Goal: Information Seeking & Learning: Learn about a topic

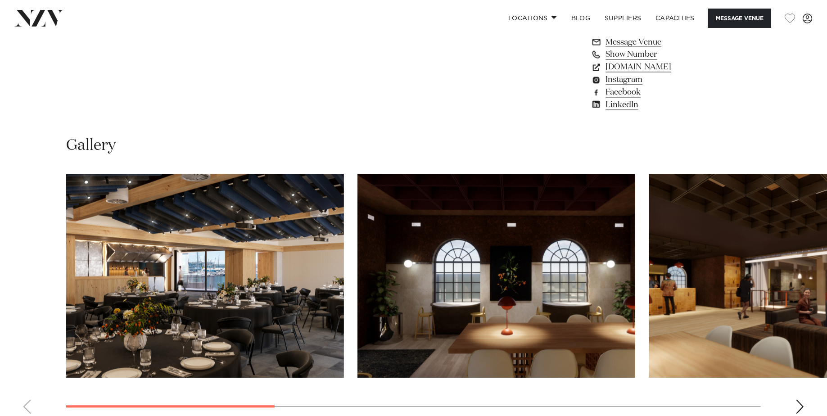
scroll to position [810, 0]
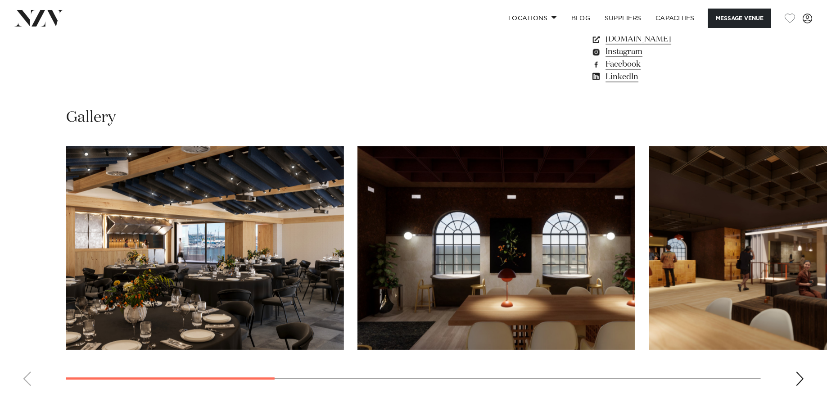
click at [798, 374] on div "Next slide" at bounding box center [800, 379] width 9 height 14
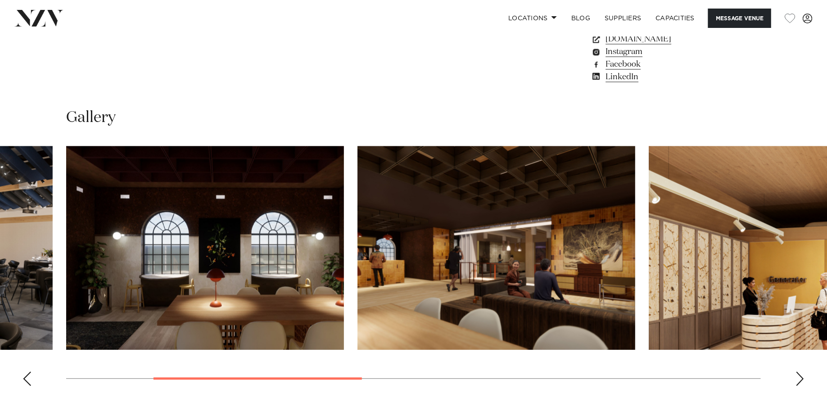
click at [798, 374] on div "Next slide" at bounding box center [800, 379] width 9 height 14
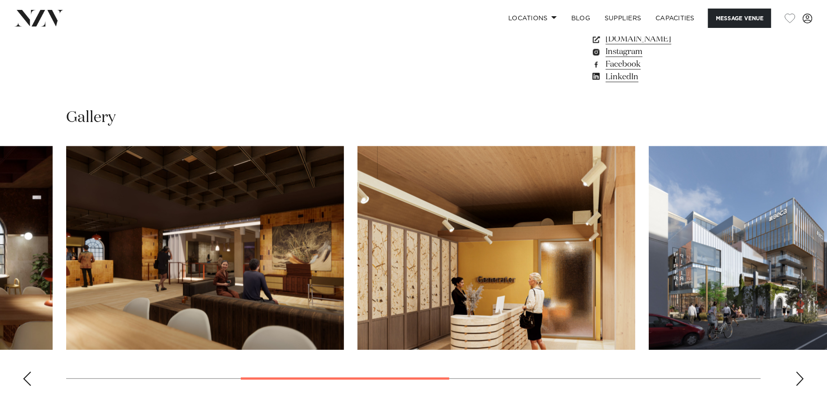
click at [798, 374] on div "Next slide" at bounding box center [800, 379] width 9 height 14
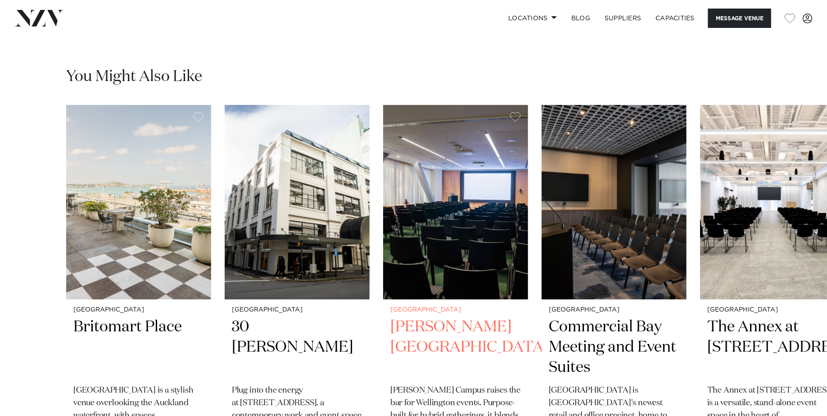
scroll to position [1376, 0]
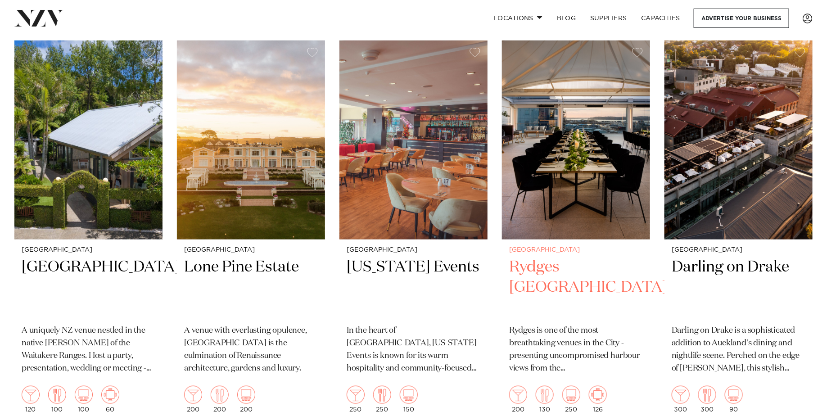
scroll to position [362, 0]
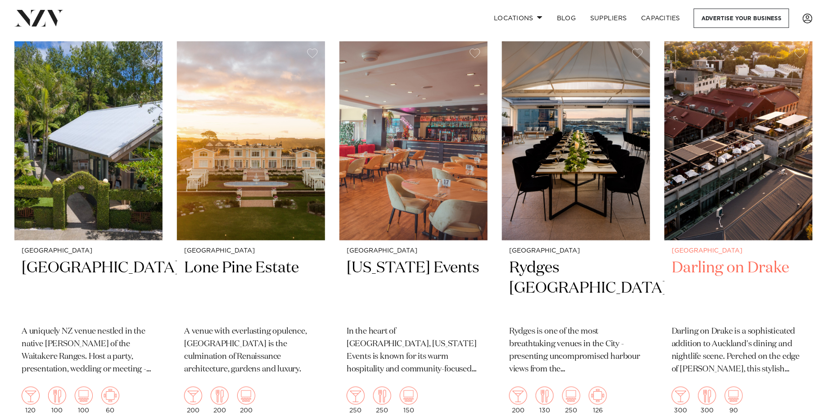
click at [765, 191] on img at bounding box center [739, 140] width 148 height 199
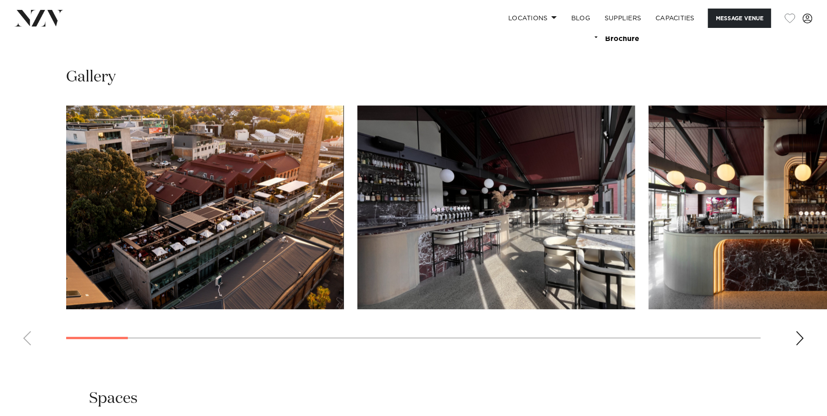
scroll to position [875, 0]
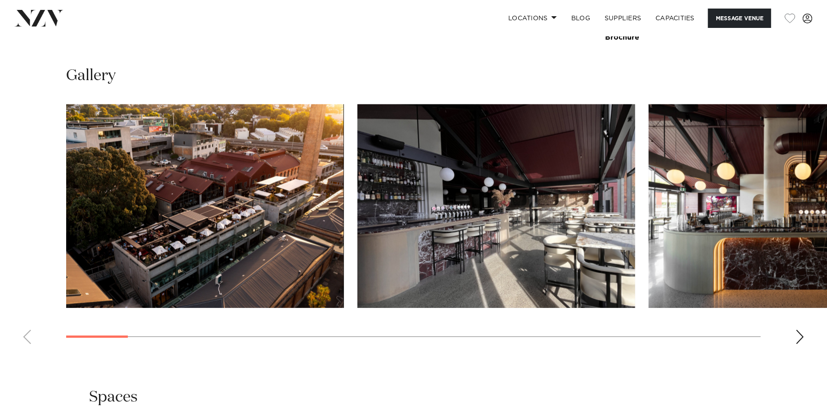
click at [358, 208] on img "2 / 27" at bounding box center [497, 206] width 278 height 204
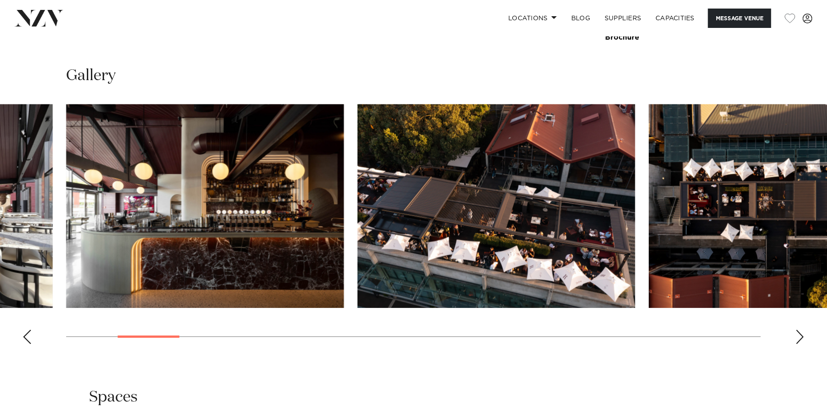
click at [358, 182] on img "4 / 27" at bounding box center [497, 206] width 278 height 204
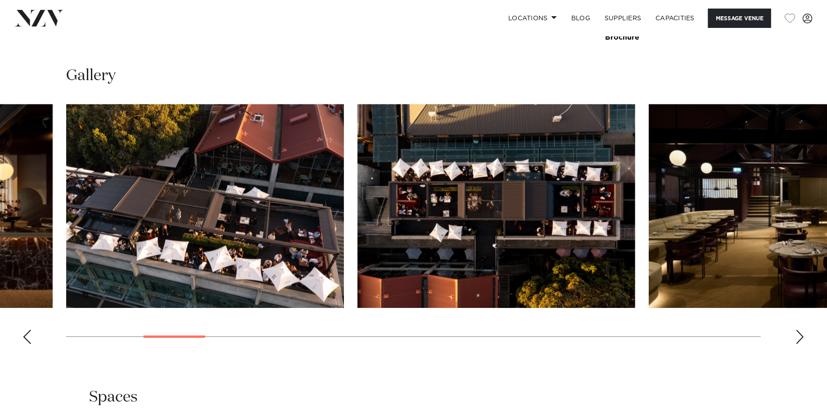
click at [358, 197] on img "5 / 27" at bounding box center [497, 206] width 278 height 204
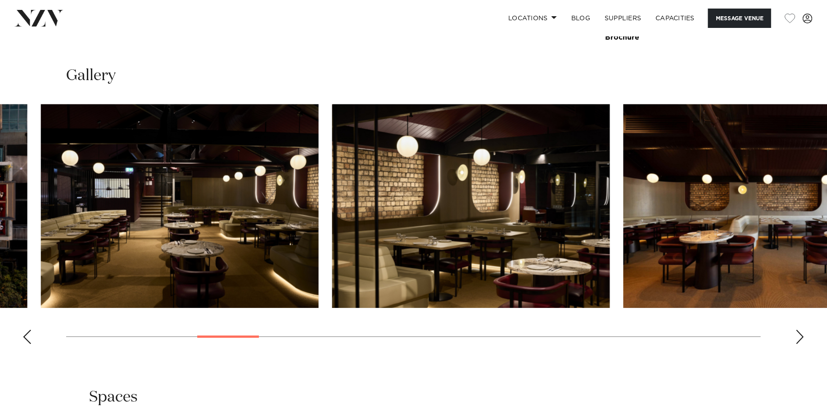
click at [332, 168] on img "7 / 27" at bounding box center [471, 206] width 278 height 204
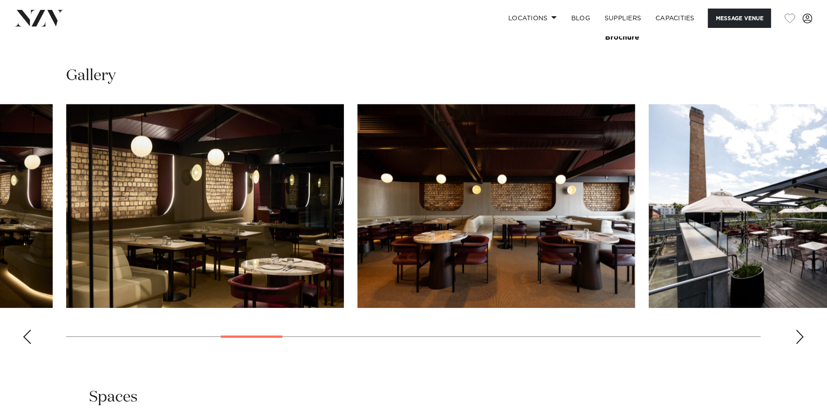
click at [358, 200] on img "8 / 27" at bounding box center [497, 206] width 278 height 204
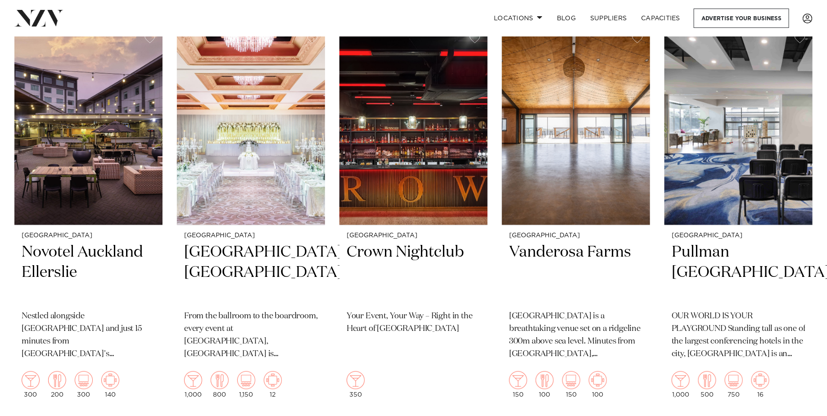
scroll to position [771, 0]
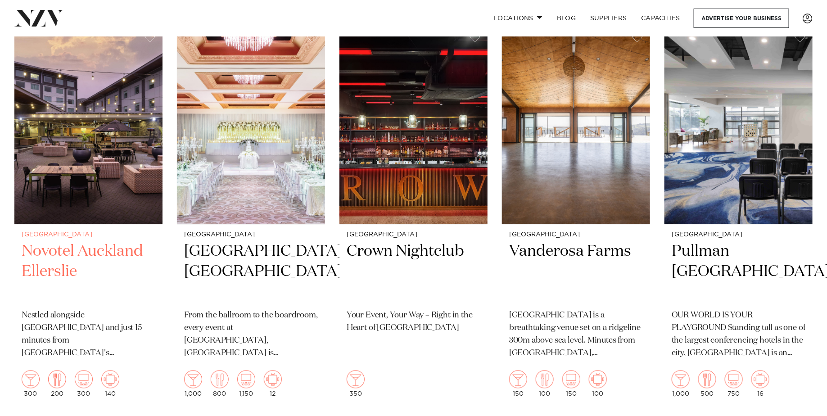
click at [138, 158] on img at bounding box center [88, 125] width 148 height 199
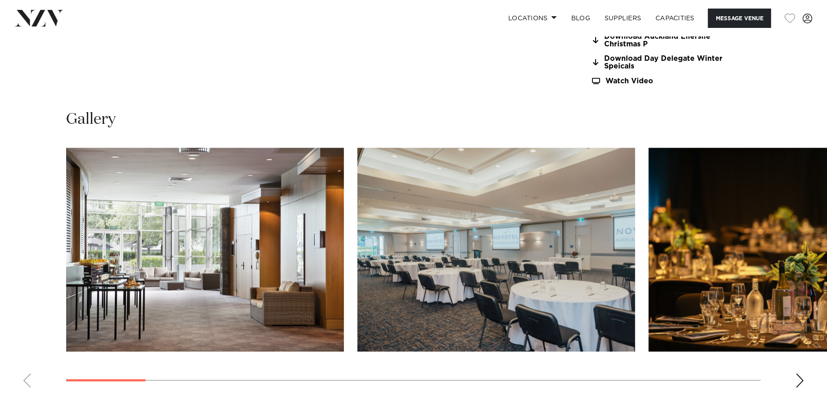
scroll to position [928, 0]
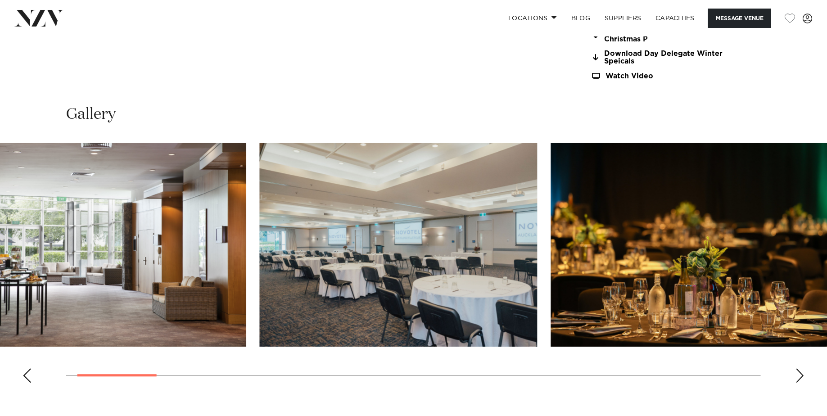
click at [339, 248] on img "2 / 21" at bounding box center [399, 245] width 278 height 204
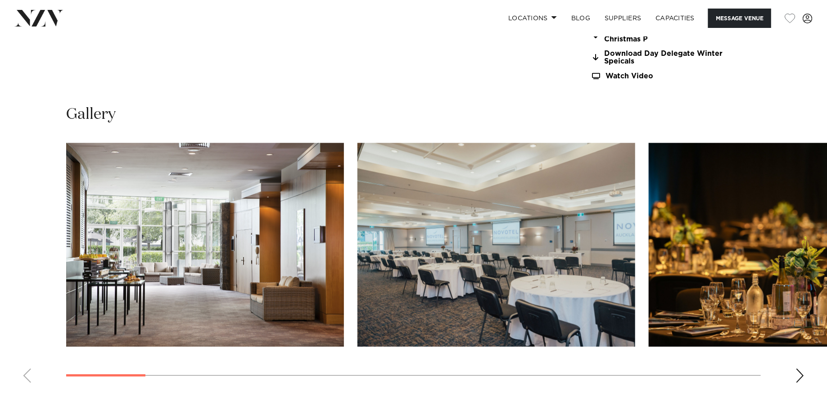
click at [0, 134] on div "Gallery" at bounding box center [413, 247] width 827 height 286
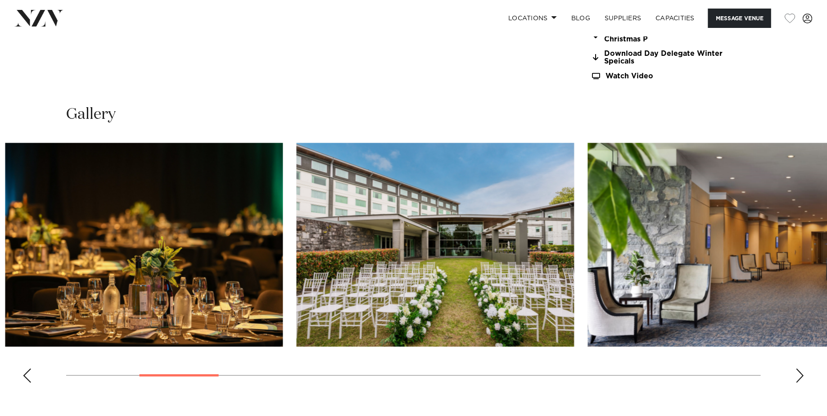
click at [0, 56] on div "Auckland Novotel Auckland Ellerslie Message Venue Auckland Novotel Auckland Ell…" at bounding box center [413, 255] width 827 height 2294
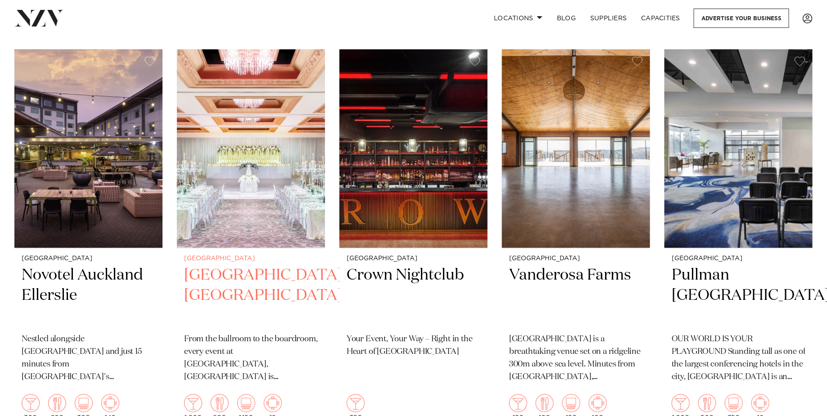
scroll to position [745, 0]
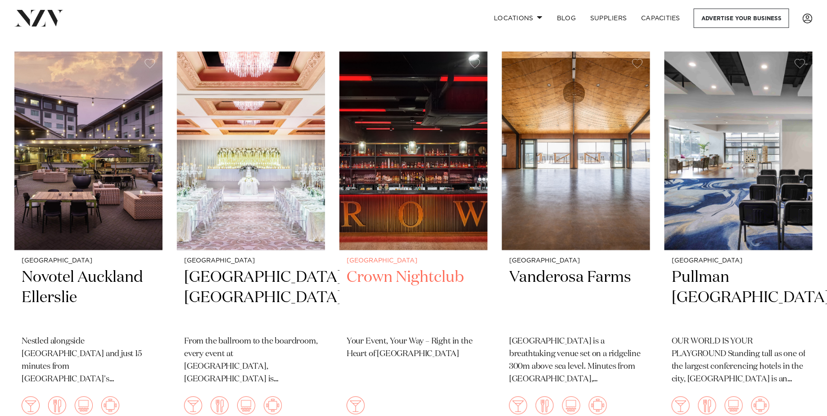
click at [382, 172] on img at bounding box center [414, 151] width 148 height 199
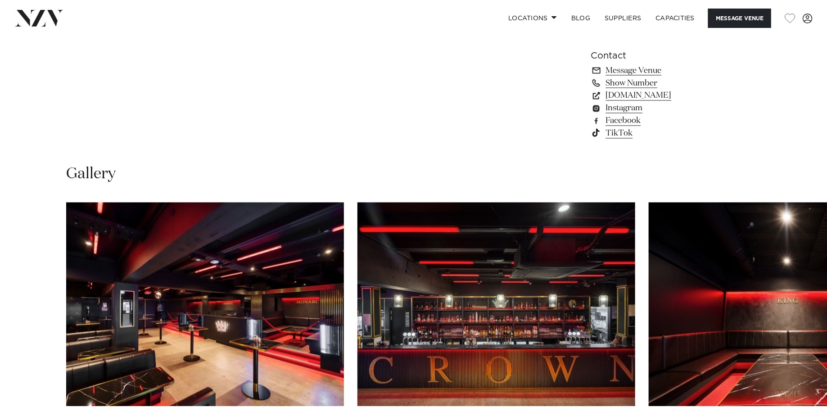
scroll to position [759, 0]
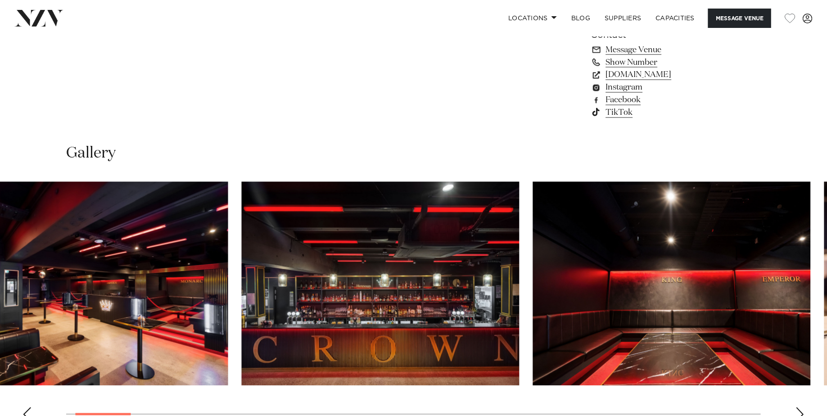
click at [317, 250] on img "2 / 30" at bounding box center [381, 284] width 278 height 204
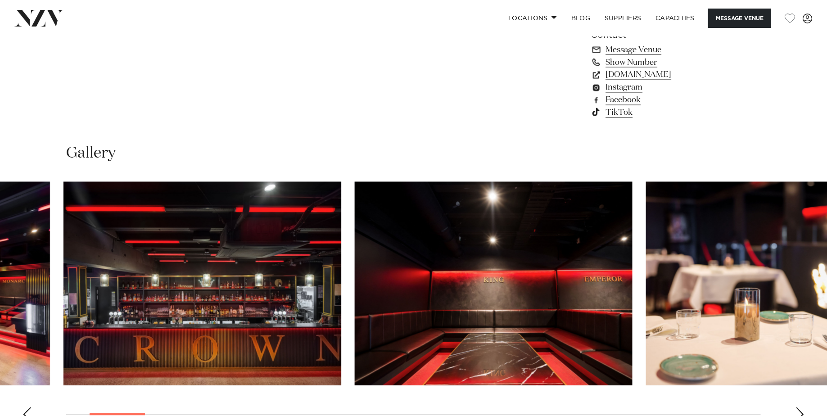
click at [355, 286] on img "3 / 30" at bounding box center [494, 284] width 278 height 204
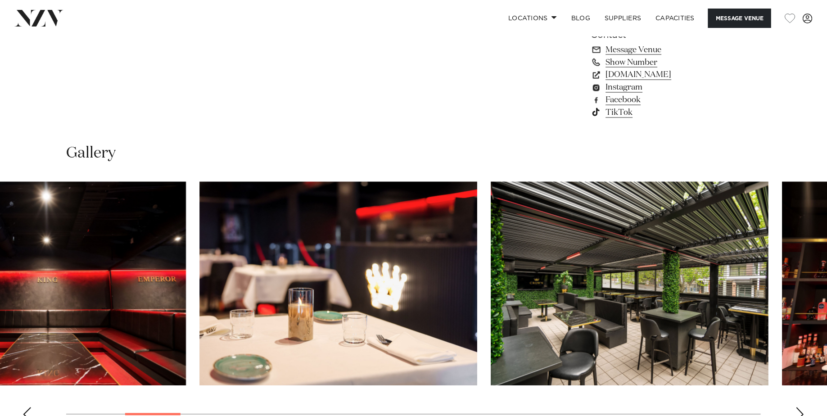
click at [199, 257] on img "4 / 30" at bounding box center [338, 284] width 278 height 204
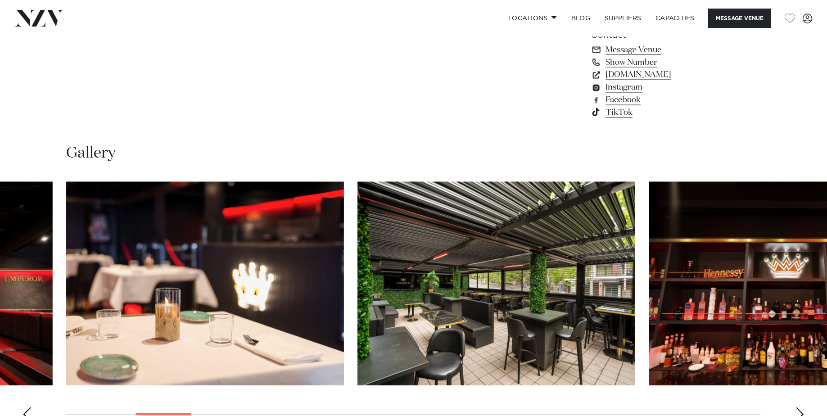
click at [66, 206] on img "4 / 30" at bounding box center [205, 284] width 278 height 204
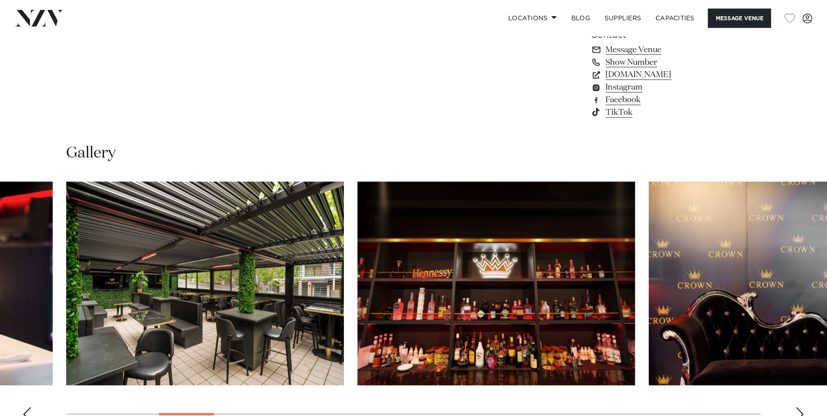
click at [344, 317] on img "5 / 30" at bounding box center [205, 284] width 278 height 204
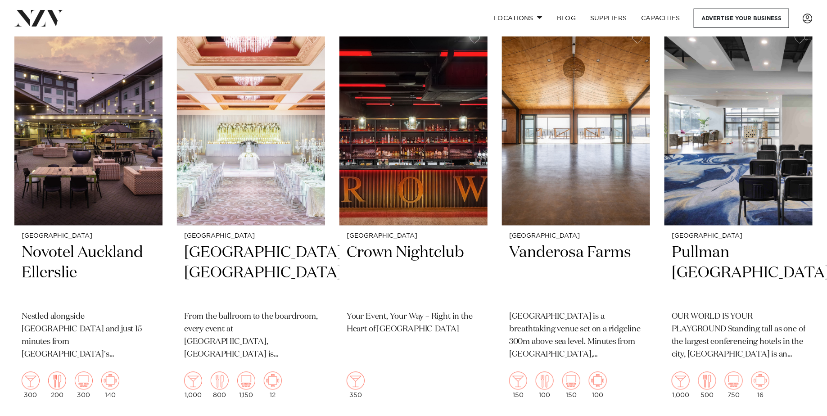
scroll to position [775, 0]
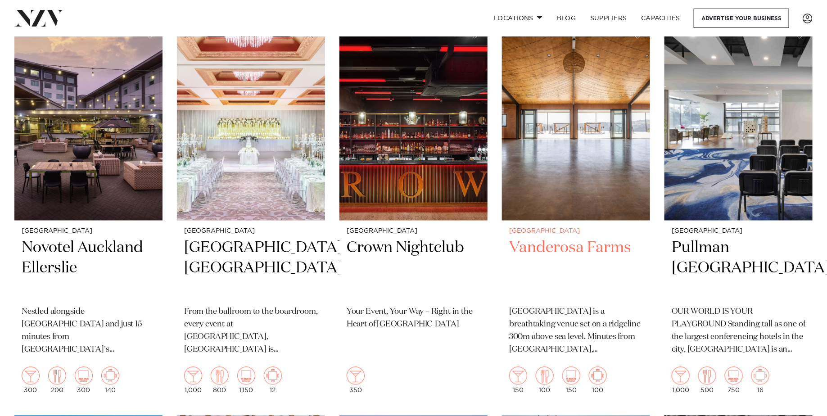
click at [603, 129] on img at bounding box center [576, 121] width 148 height 199
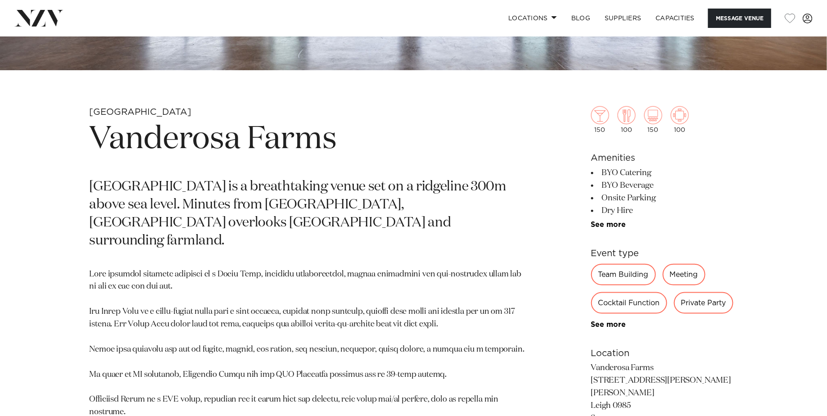
scroll to position [476, 0]
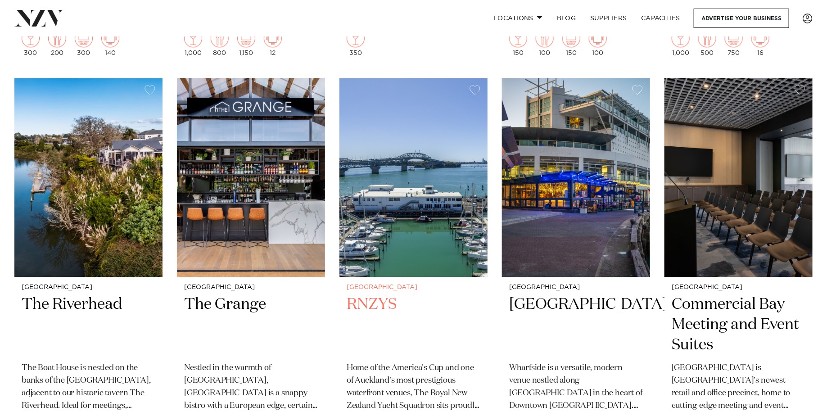
scroll to position [1116, 0]
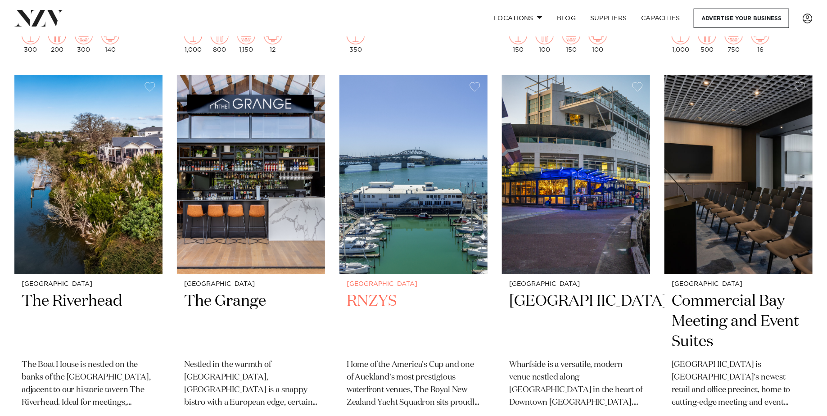
click at [406, 234] on img at bounding box center [414, 174] width 148 height 199
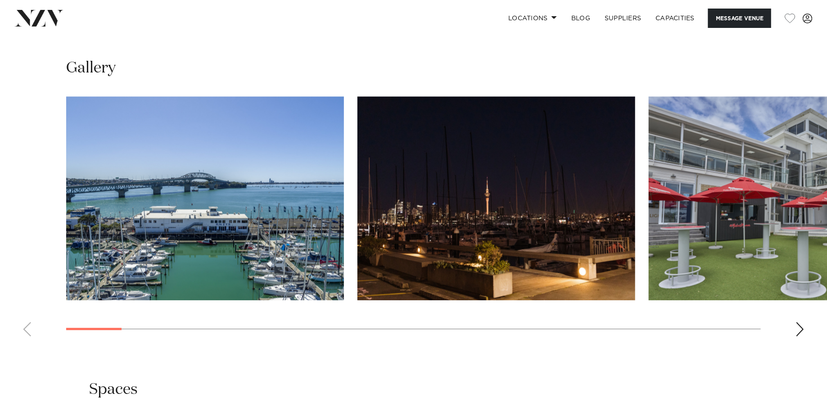
scroll to position [910, 0]
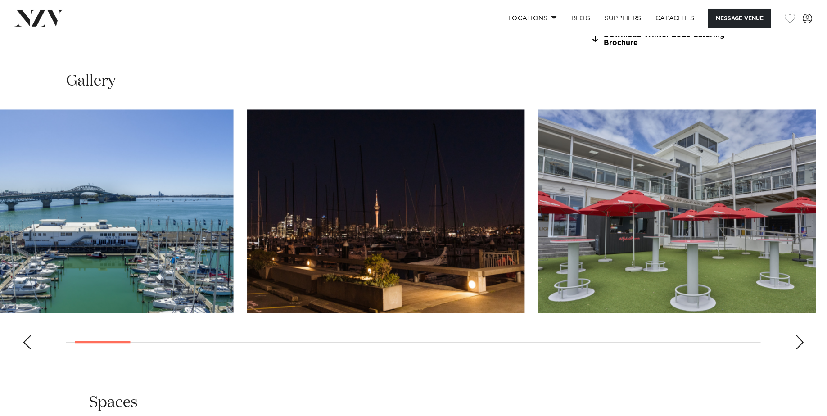
click at [247, 241] on img "2 / 30" at bounding box center [386, 211] width 278 height 204
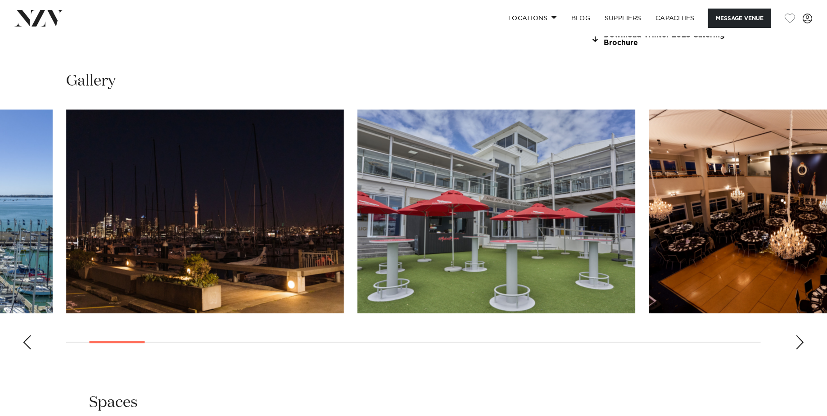
click at [358, 182] on img "3 / 30" at bounding box center [497, 211] width 278 height 204
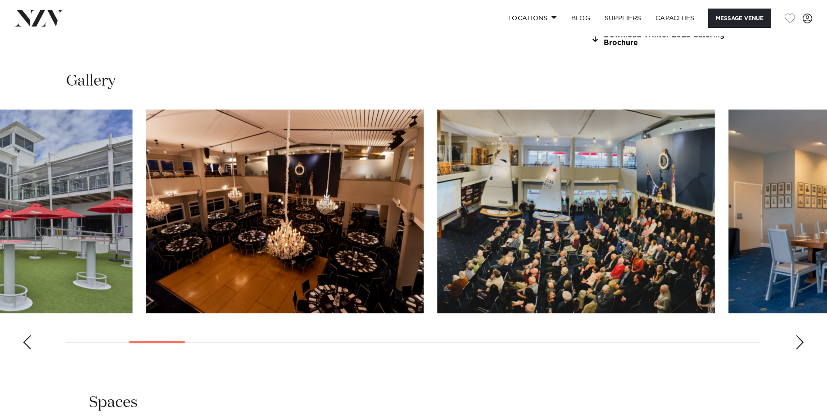
click at [319, 156] on img "4 / 30" at bounding box center [285, 211] width 278 height 204
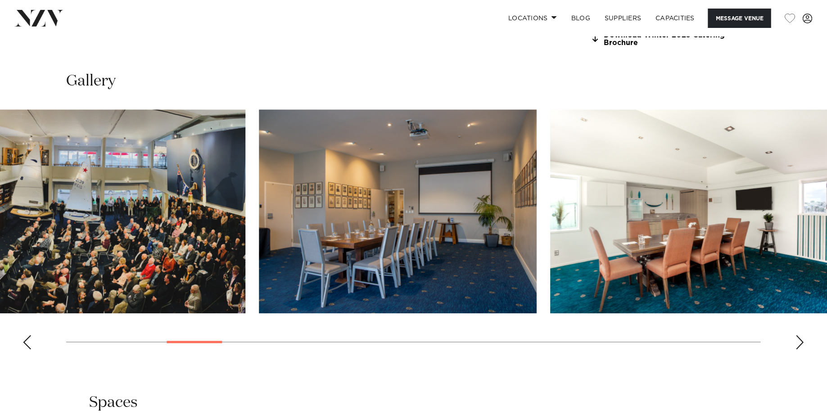
click at [61, 130] on img "5 / 30" at bounding box center [107, 211] width 278 height 204
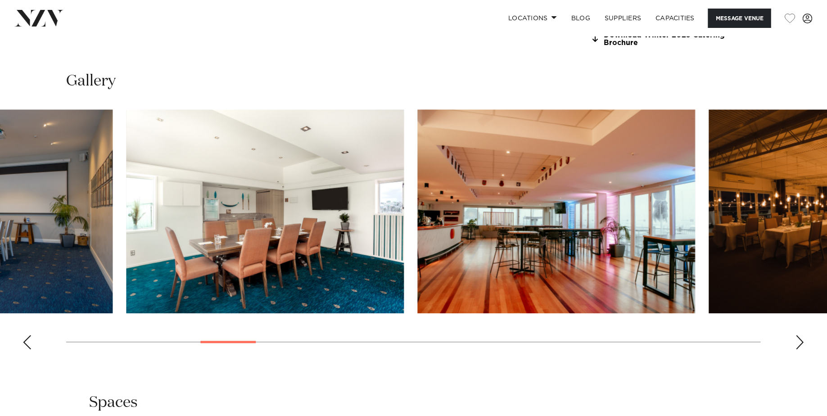
click at [127, 181] on img "7 / 30" at bounding box center [266, 211] width 278 height 204
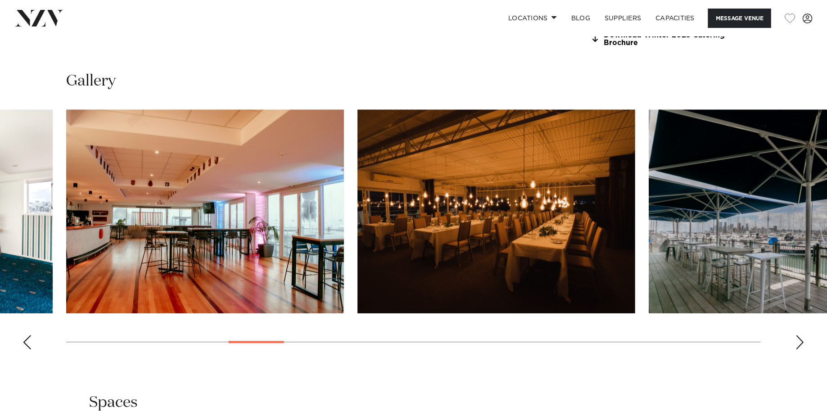
click at [358, 225] on img "9 / 30" at bounding box center [497, 211] width 278 height 204
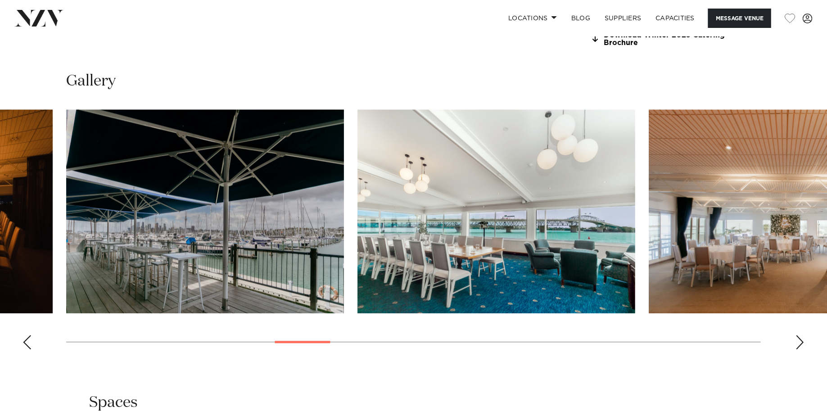
click at [75, 226] on img "10 / 30" at bounding box center [205, 211] width 278 height 204
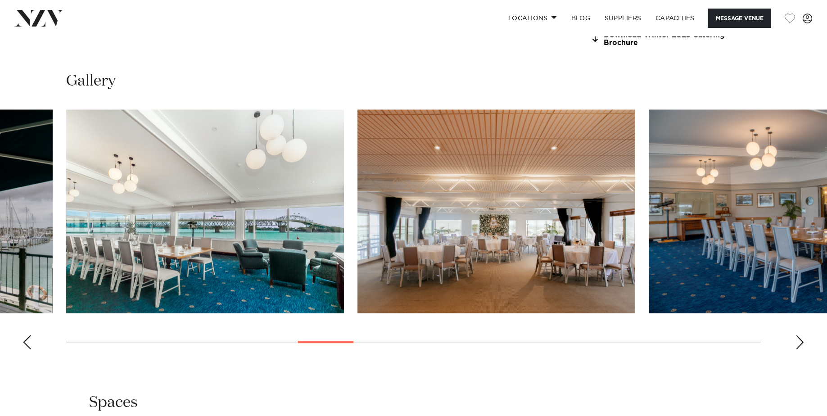
click at [358, 247] on img "12 / 30" at bounding box center [497, 211] width 278 height 204
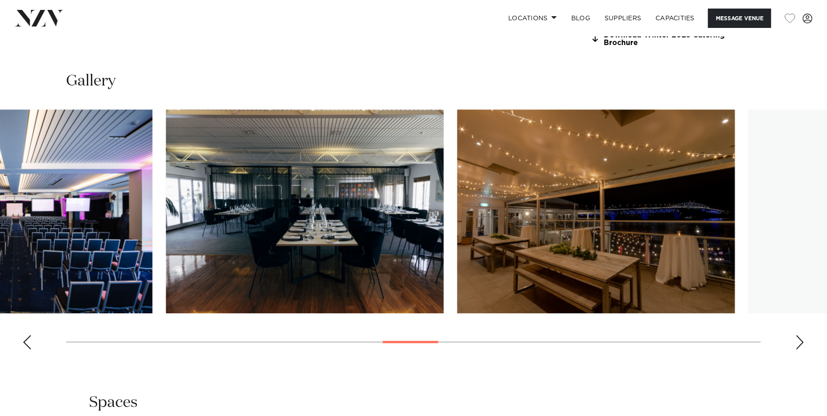
click at [0, 180] on img "14 / 30" at bounding box center [14, 211] width 278 height 204
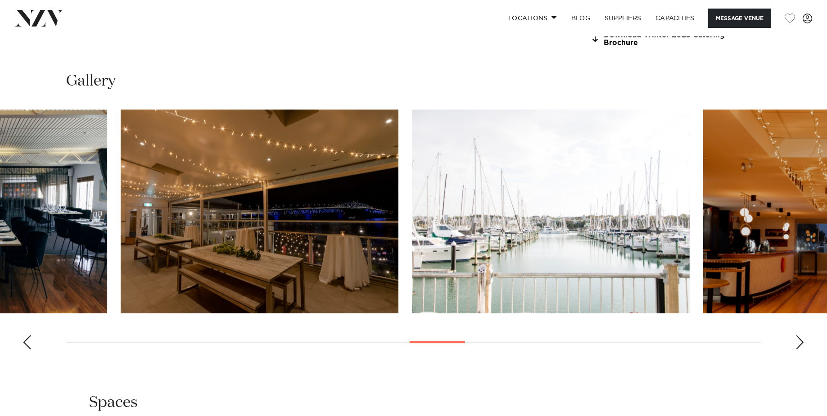
click at [331, 204] on img "16 / 30" at bounding box center [260, 211] width 278 height 204
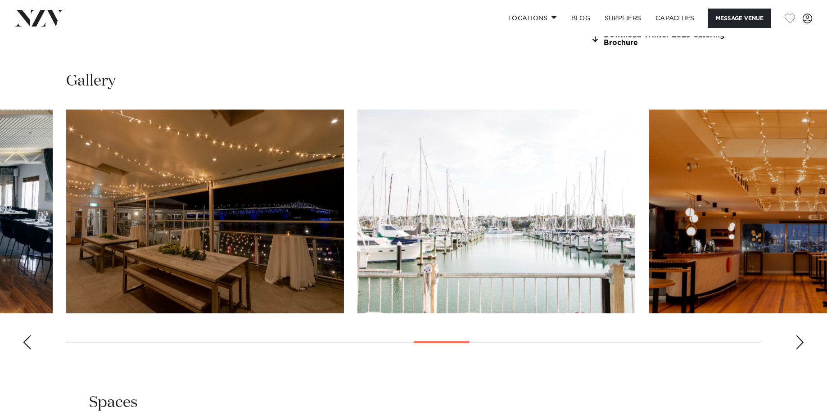
click at [358, 113] on img "17 / 30" at bounding box center [497, 211] width 278 height 204
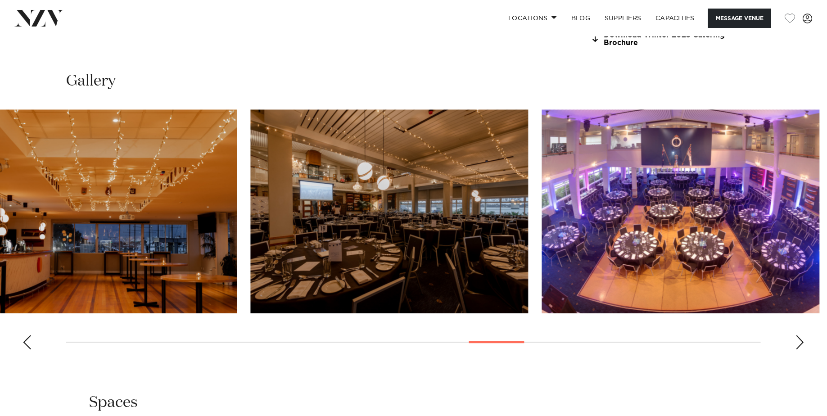
click at [0, 138] on img "18 / 30" at bounding box center [98, 211] width 278 height 204
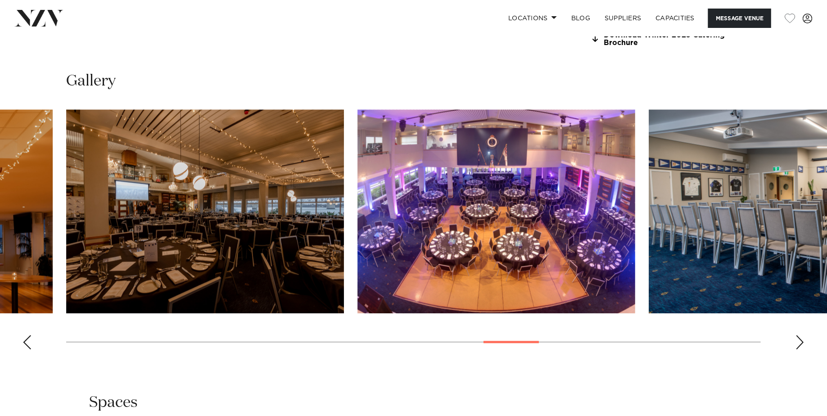
click at [358, 169] on img "20 / 30" at bounding box center [497, 211] width 278 height 204
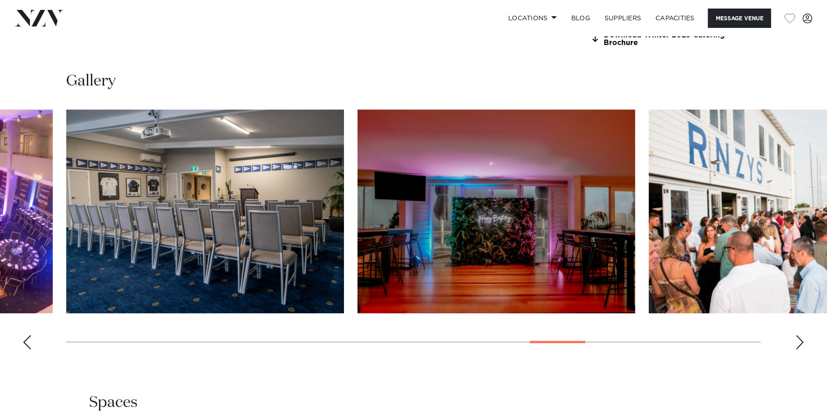
click at [358, 179] on img "22 / 30" at bounding box center [497, 211] width 278 height 204
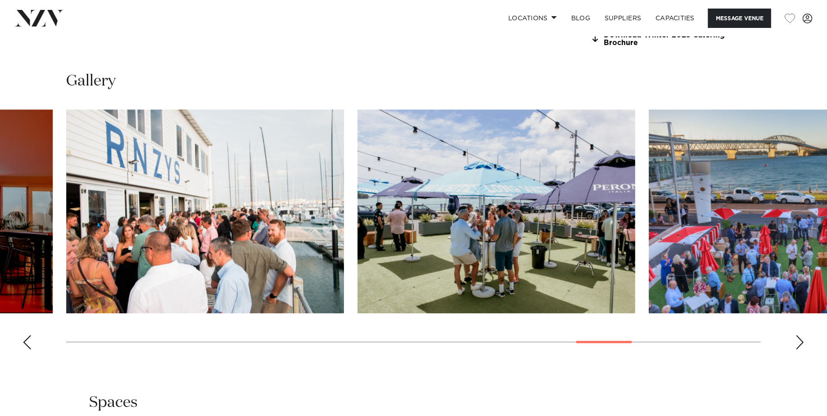
click at [66, 179] on img "23 / 30" at bounding box center [205, 211] width 278 height 204
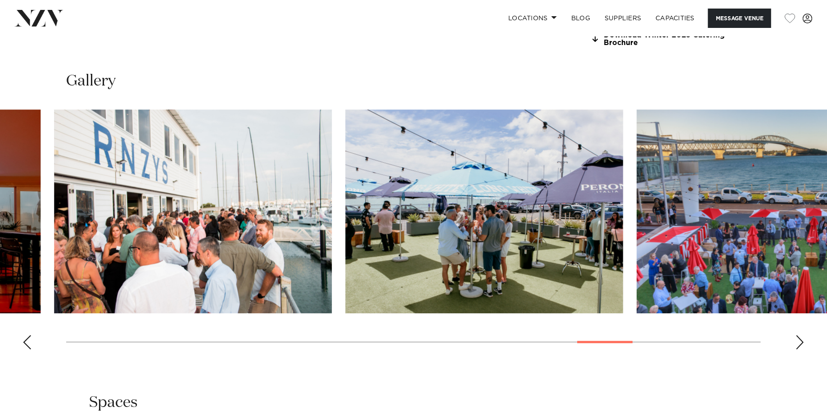
click at [623, 175] on img "24 / 30" at bounding box center [484, 211] width 278 height 204
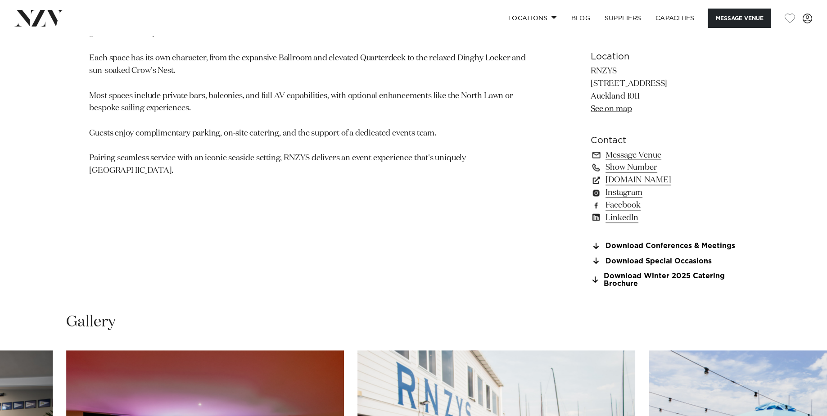
scroll to position [673, 0]
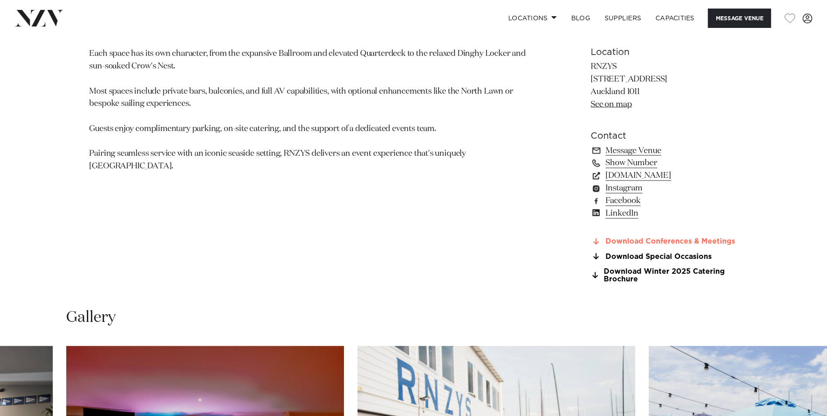
click at [705, 243] on link "Download Conferences & Meetings" at bounding box center [664, 242] width 147 height 8
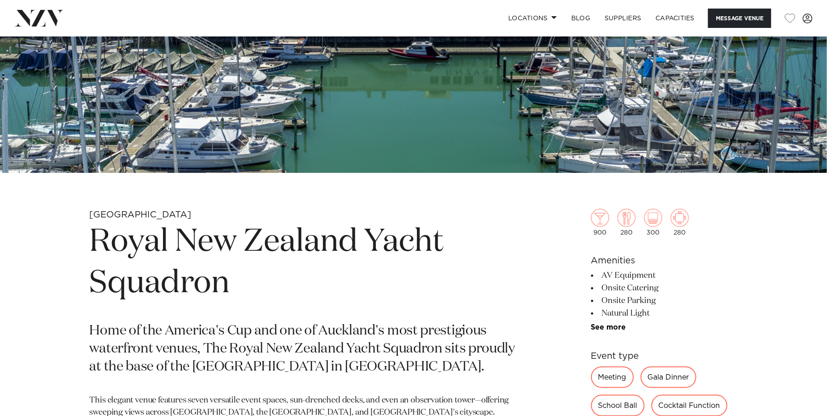
scroll to position [253, 0]
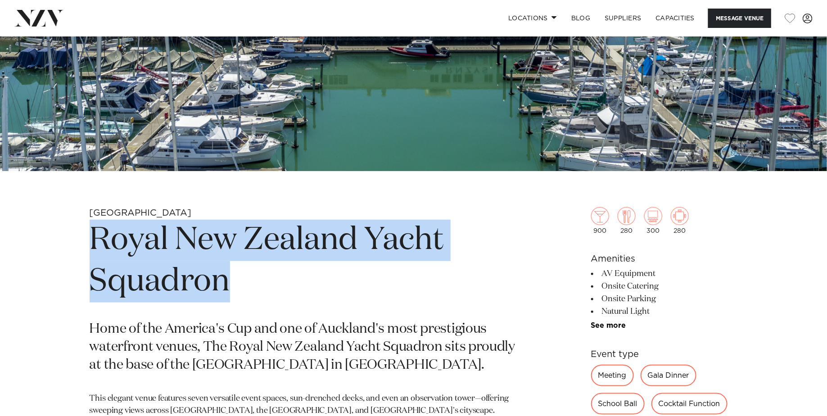
drag, startPoint x: 94, startPoint y: 242, endPoint x: 237, endPoint y: 294, distance: 151.9
click at [237, 294] on h1 "Royal New Zealand Yacht Squadron" at bounding box center [309, 261] width 438 height 83
copy h1 "Royal New Zealand Yacht Squadron"
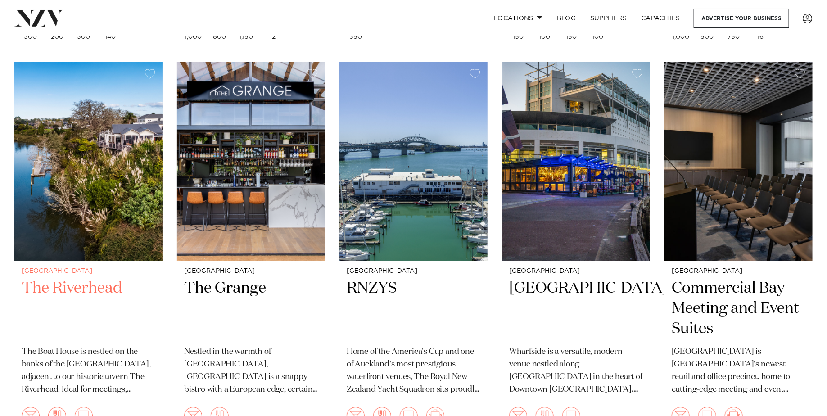
scroll to position [1131, 0]
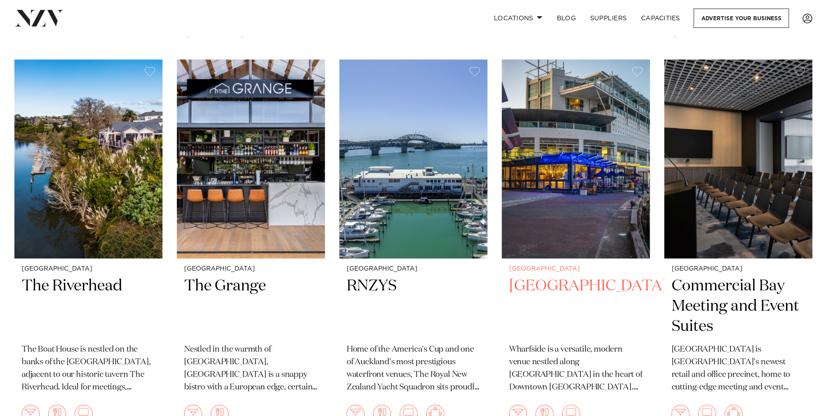
click at [607, 220] on img at bounding box center [576, 158] width 148 height 199
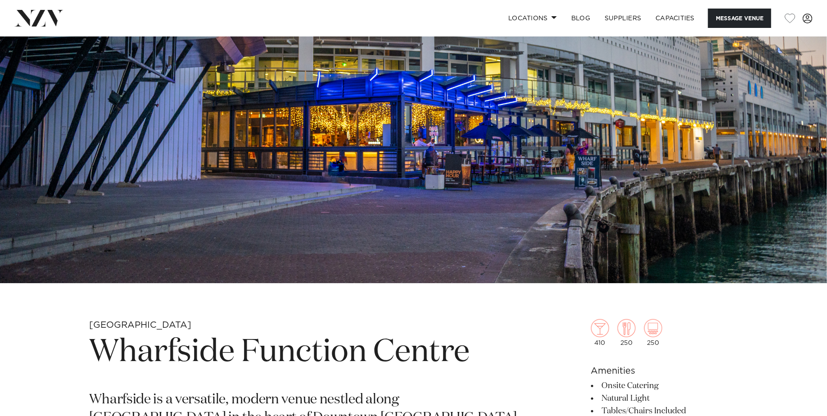
scroll to position [158, 0]
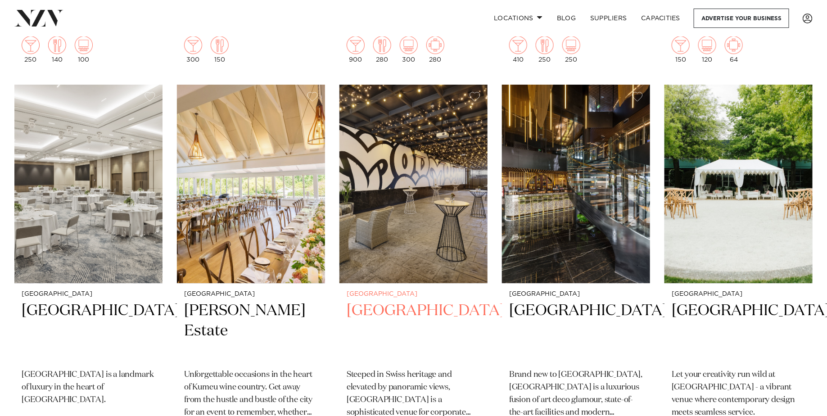
scroll to position [1502, 0]
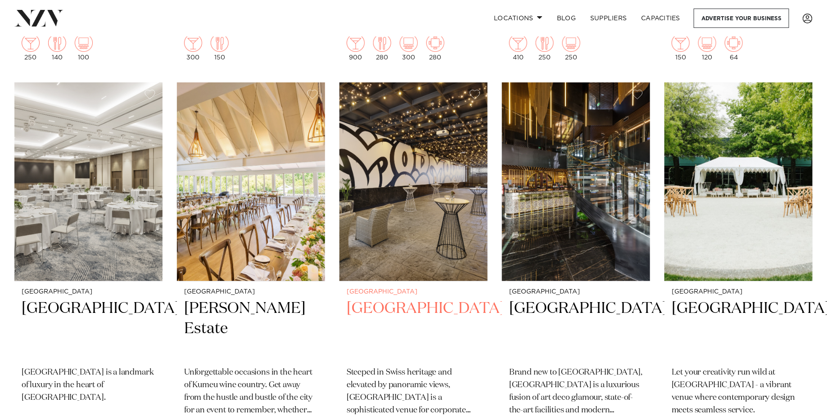
click at [432, 226] on img at bounding box center [414, 181] width 148 height 199
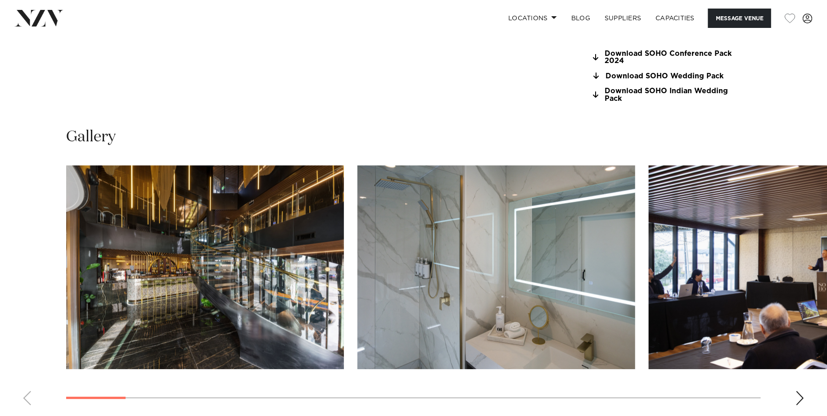
scroll to position [937, 0]
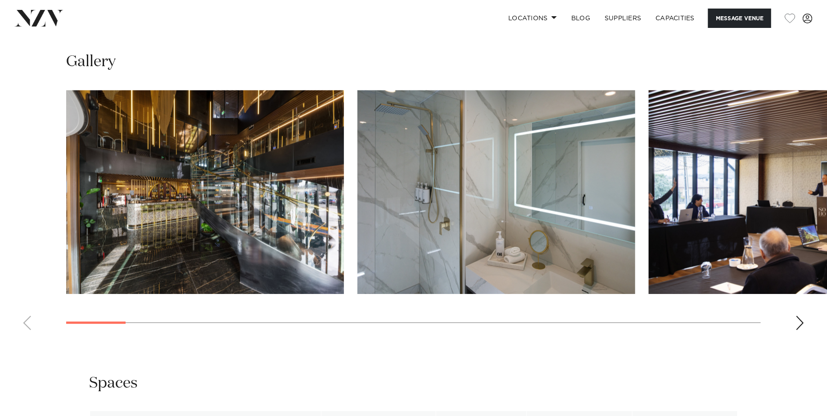
click at [358, 231] on img "2 / 28" at bounding box center [497, 192] width 278 height 204
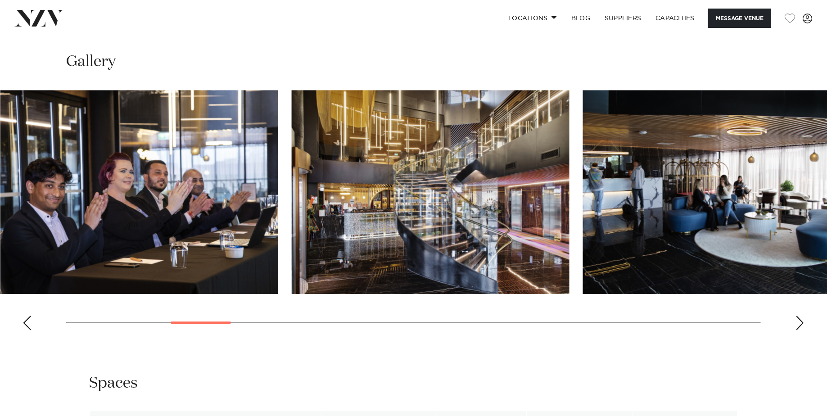
click at [0, 183] on img "5 / 28" at bounding box center [139, 192] width 278 height 204
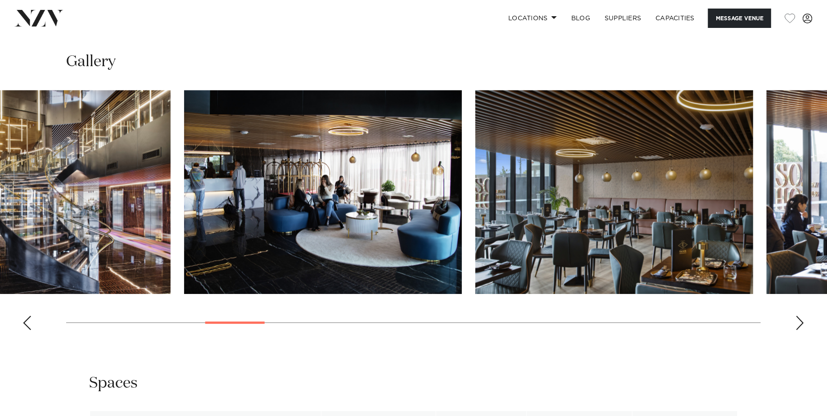
click at [184, 153] on img "7 / 28" at bounding box center [323, 192] width 278 height 204
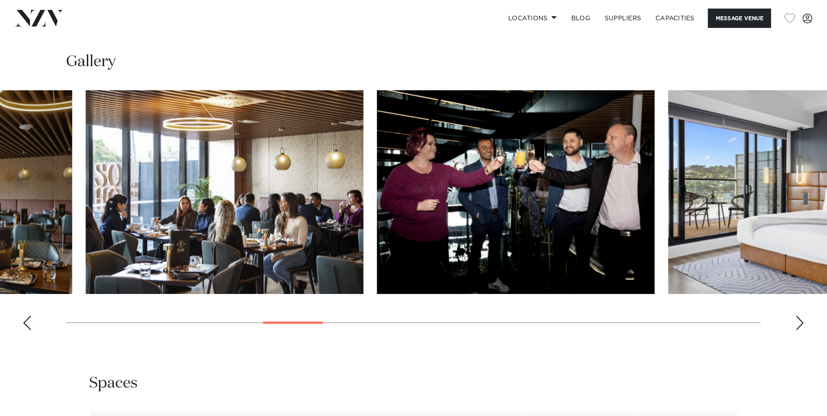
click at [86, 154] on img "9 / 28" at bounding box center [225, 192] width 278 height 204
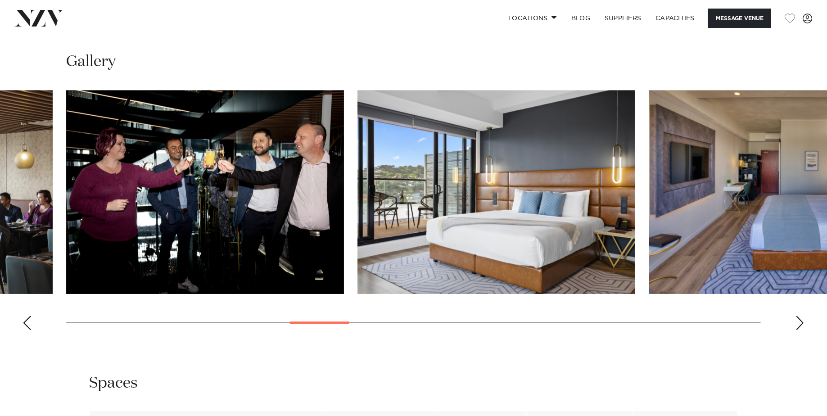
click at [358, 126] on img "11 / 28" at bounding box center [497, 192] width 278 height 204
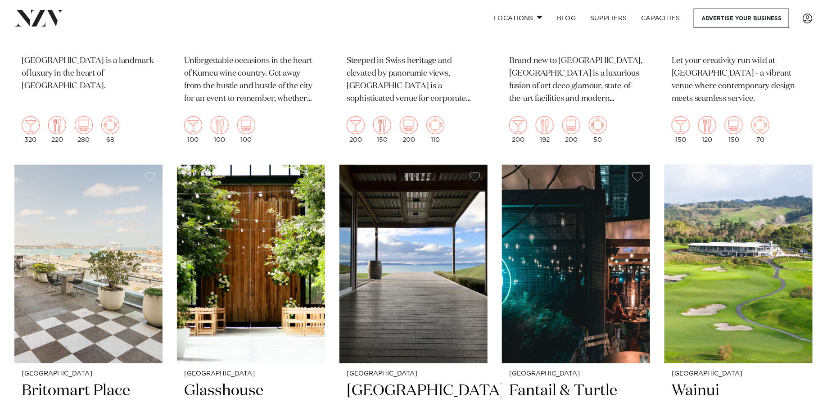
scroll to position [1815, 0]
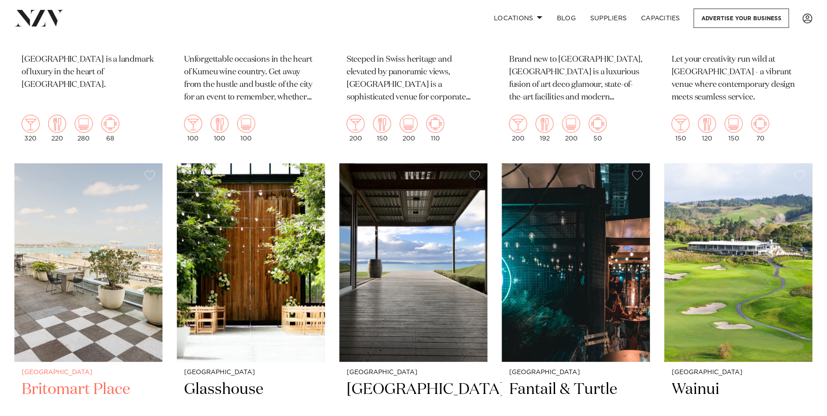
click at [118, 272] on img at bounding box center [88, 262] width 148 height 199
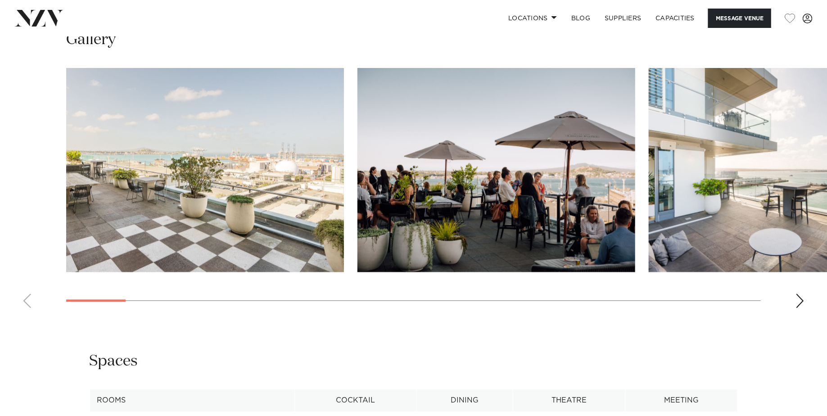
scroll to position [940, 0]
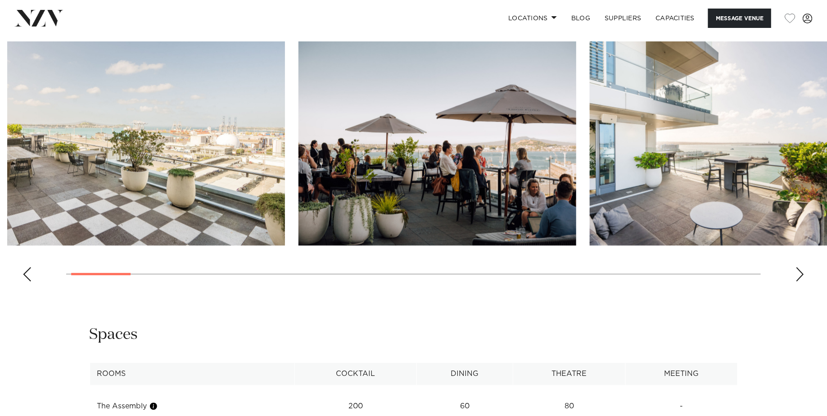
click at [303, 169] on img "2 / 28" at bounding box center [438, 143] width 278 height 204
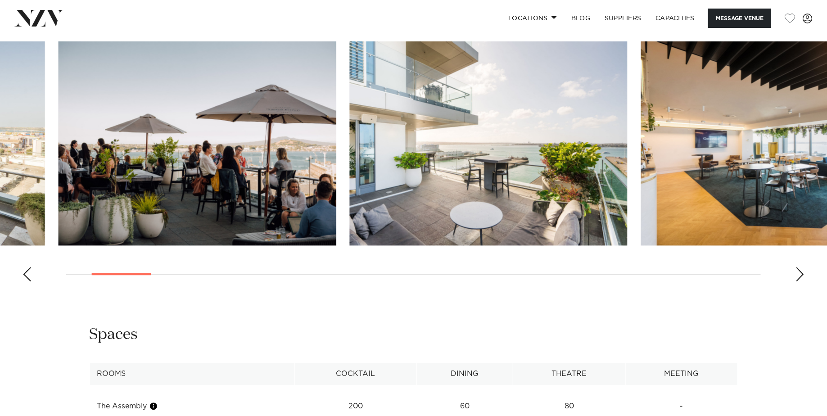
click at [350, 172] on img "3 / 28" at bounding box center [489, 143] width 278 height 204
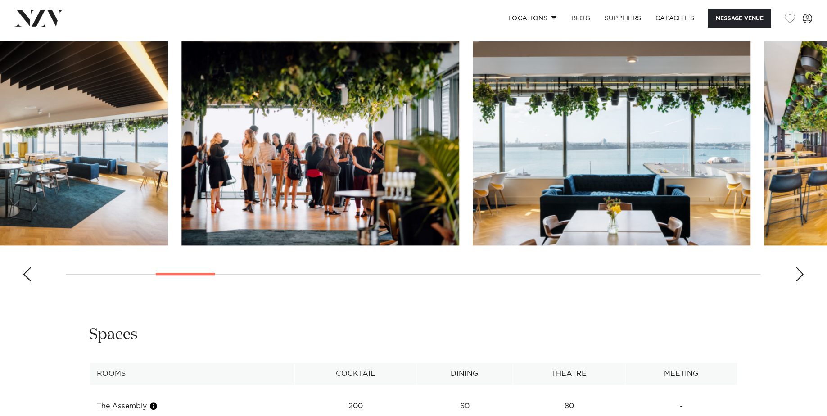
click at [181, 183] on img "5 / 28" at bounding box center [320, 143] width 278 height 204
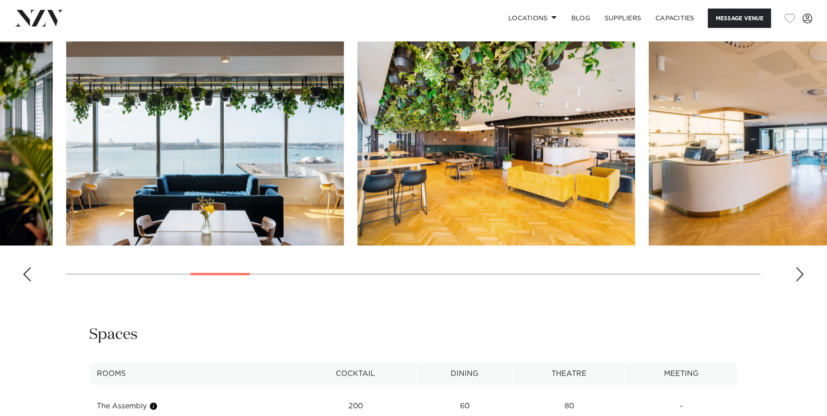
click at [358, 164] on img "7 / 28" at bounding box center [497, 143] width 278 height 204
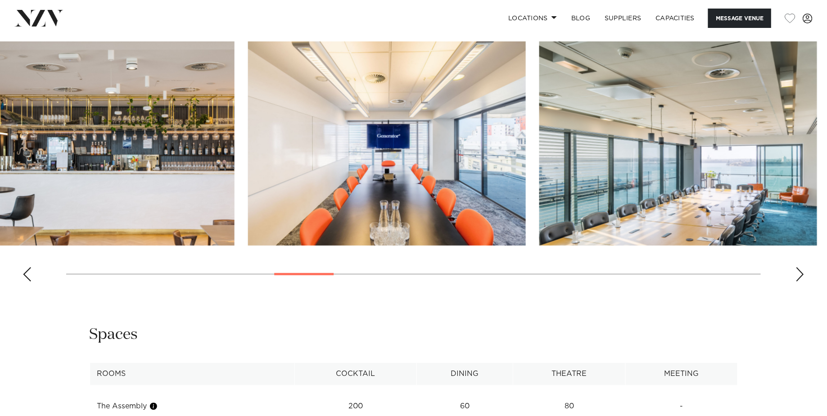
click at [41, 150] on img "9 / 28" at bounding box center [96, 143] width 278 height 204
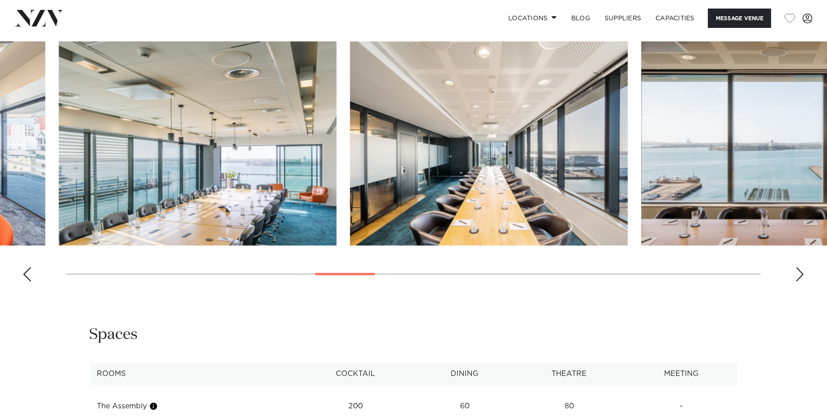
click at [59, 101] on img "11 / 28" at bounding box center [198, 143] width 278 height 204
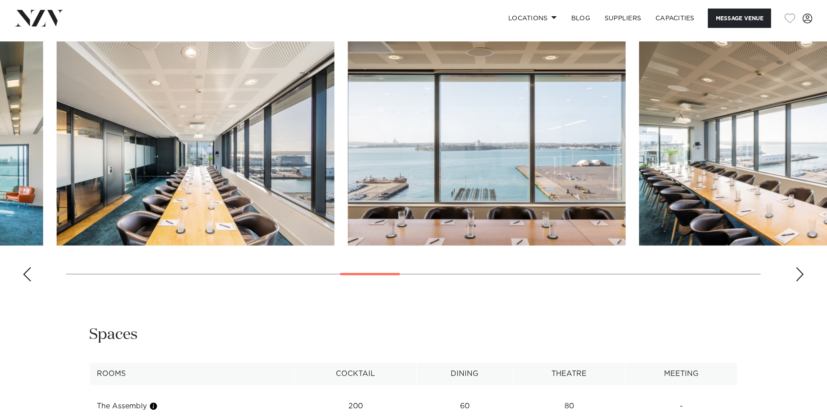
click at [348, 105] on img "13 / 28" at bounding box center [487, 143] width 278 height 204
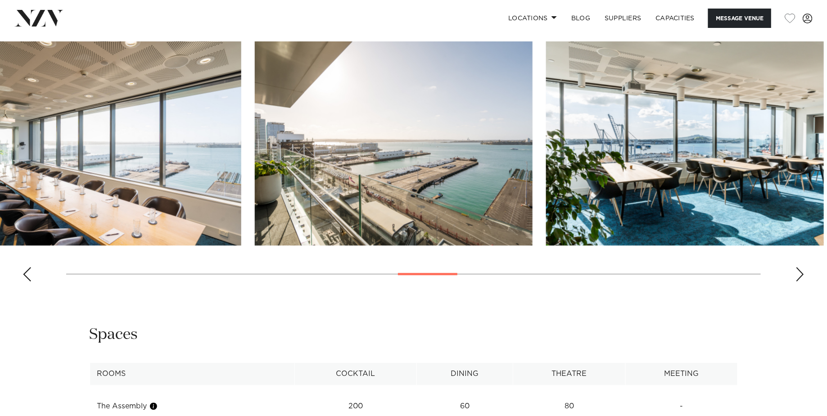
click at [0, 147] on img "14 / 28" at bounding box center [103, 143] width 278 height 204
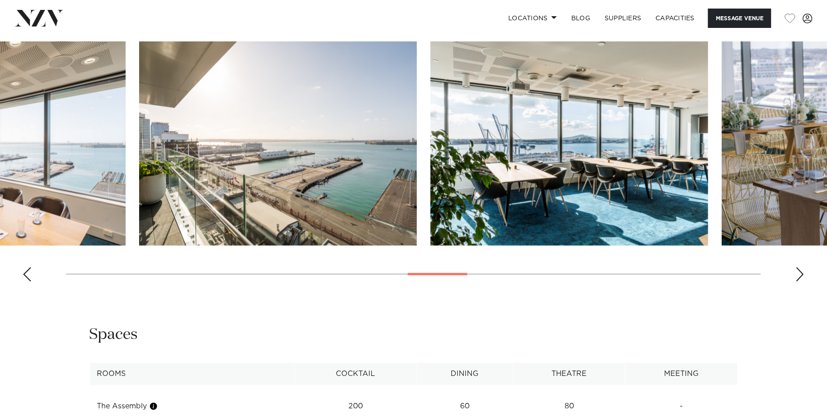
click at [139, 167] on img "15 / 28" at bounding box center [278, 143] width 278 height 204
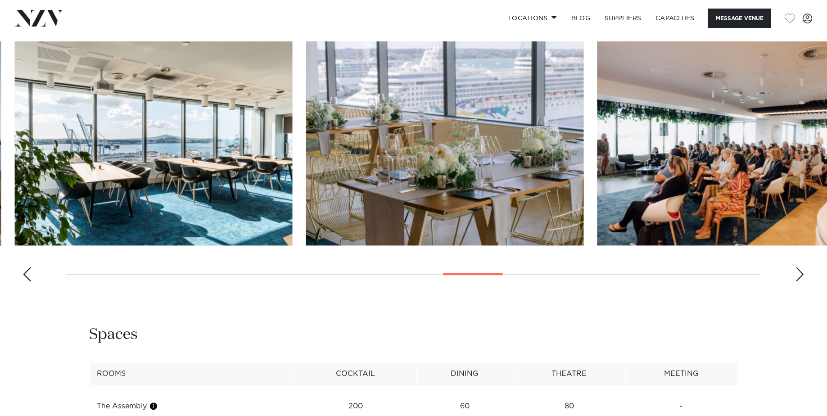
click at [306, 130] on img "17 / 28" at bounding box center [445, 143] width 278 height 204
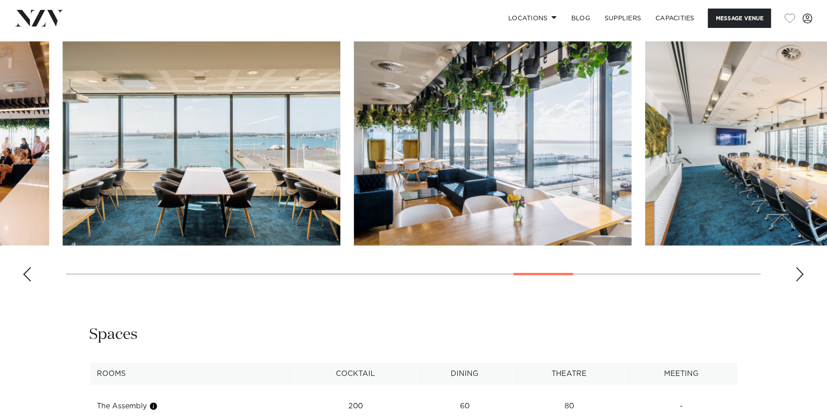
click at [63, 164] on img "19 / 28" at bounding box center [202, 143] width 278 height 204
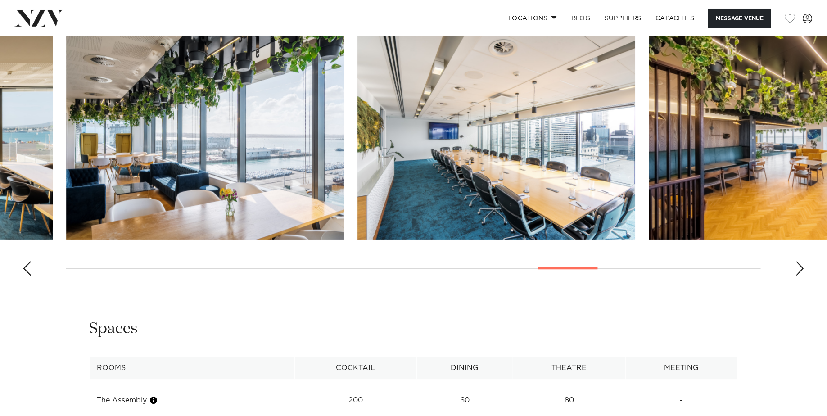
scroll to position [947, 0]
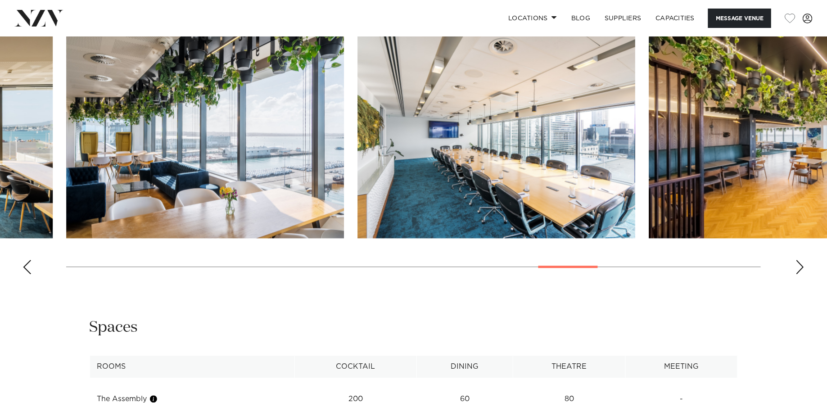
click at [358, 145] on img "21 / 28" at bounding box center [497, 136] width 278 height 204
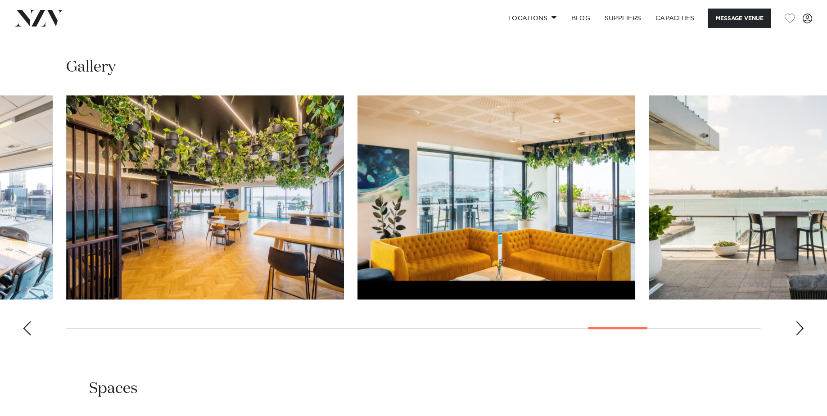
scroll to position [880, 0]
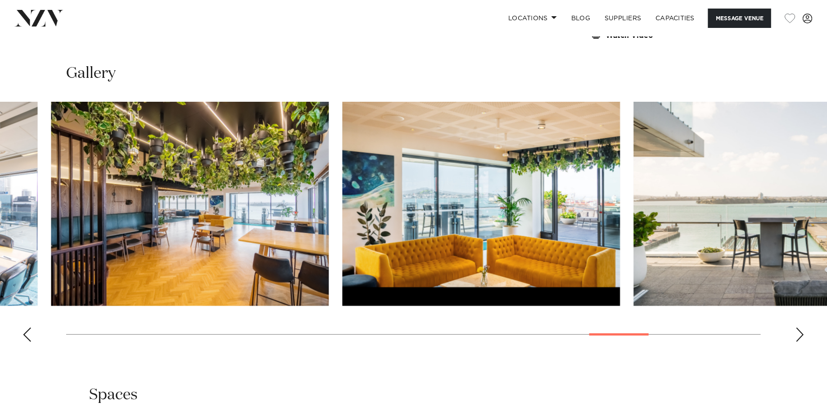
click at [446, 222] on img "23 / 28" at bounding box center [482, 204] width 278 height 204
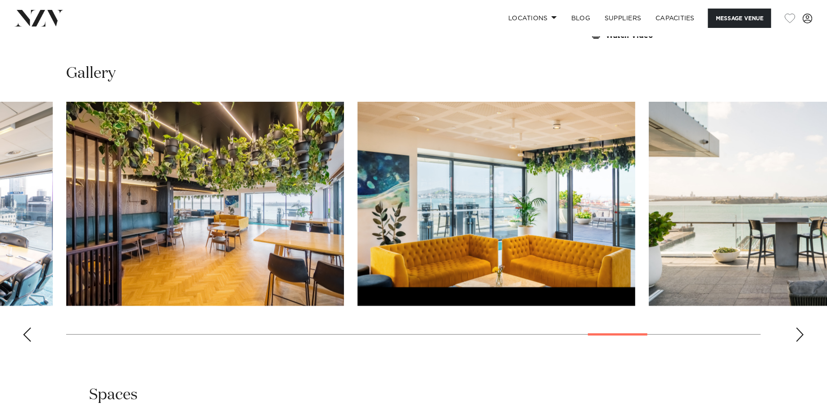
click at [358, 208] on img "23 / 28" at bounding box center [497, 204] width 278 height 204
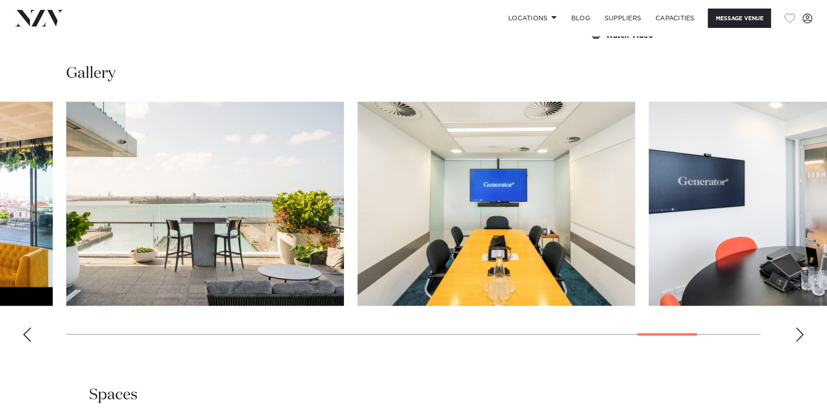
click at [358, 235] on img "25 / 28" at bounding box center [497, 204] width 278 height 204
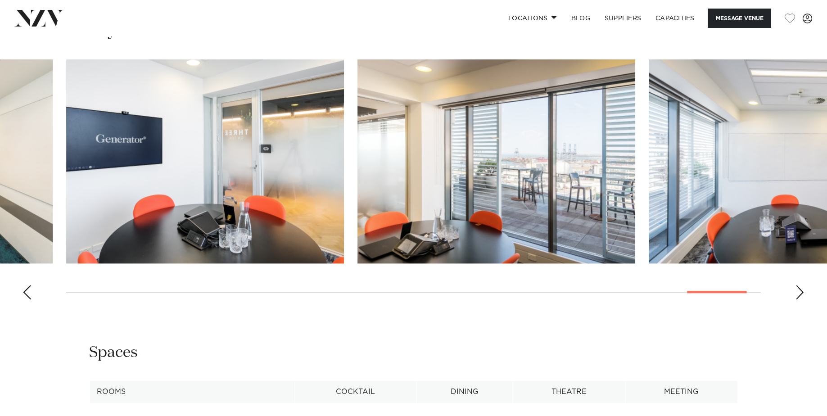
scroll to position [960, 0]
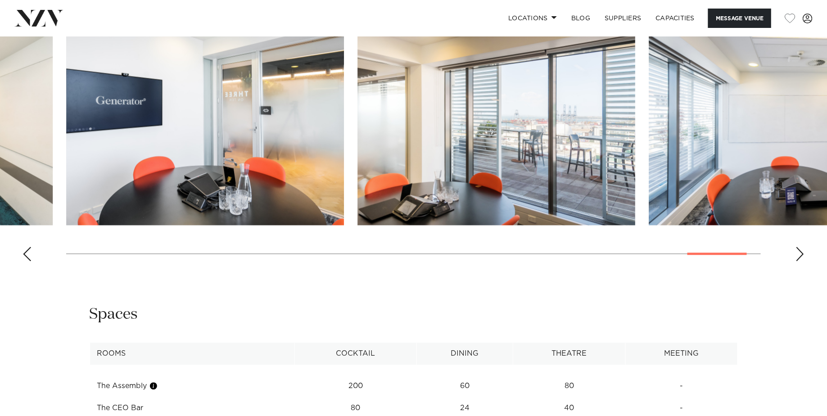
click at [279, 164] on img "26 / 28" at bounding box center [205, 123] width 278 height 204
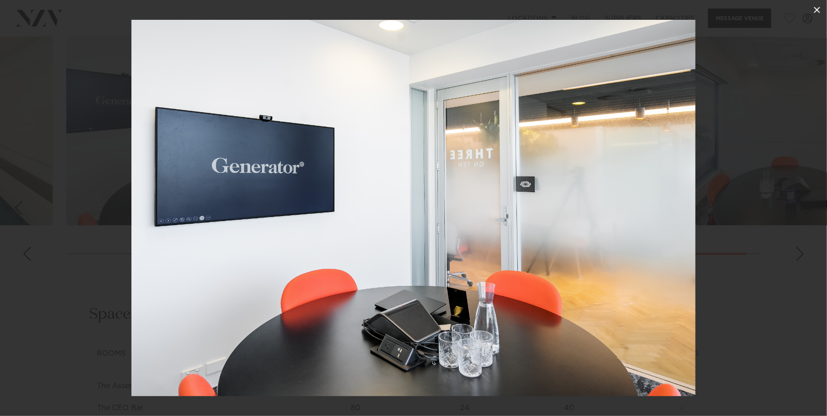
click at [824, 7] on button at bounding box center [817, 10] width 20 height 20
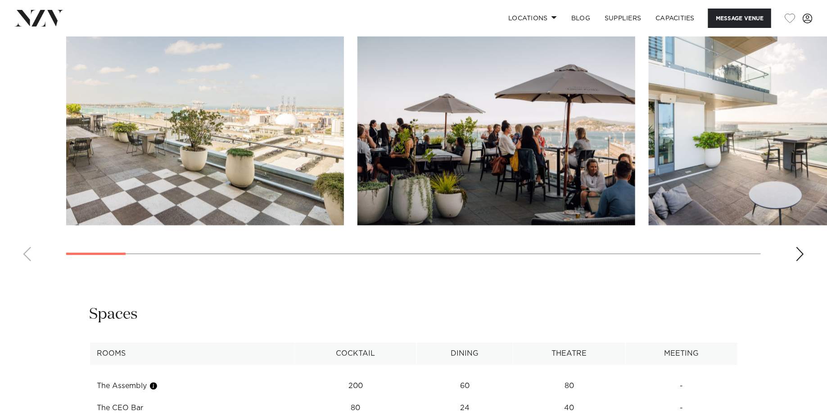
click at [69, 270] on div "Auckland Britomart Place by Precinct Flex Message Venue [GEOGRAPHIC_DATA] by Pr…" at bounding box center [413, 202] width 827 height 2253
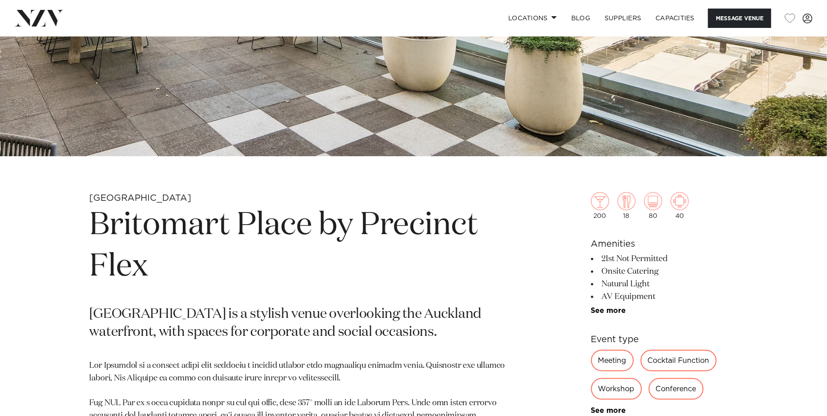
scroll to position [231, 0]
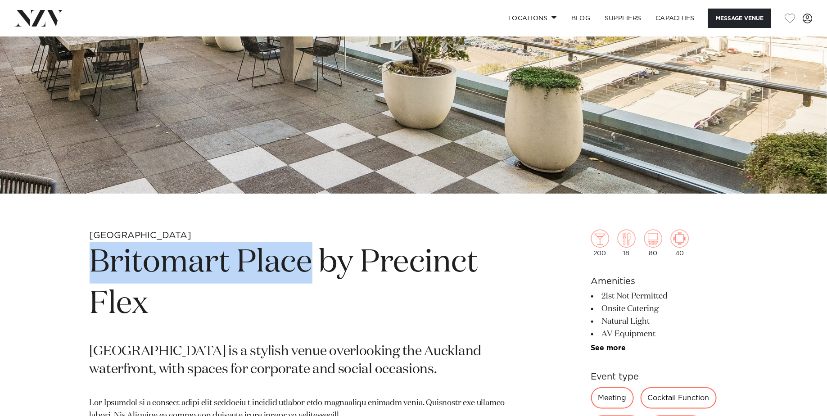
drag, startPoint x: 91, startPoint y: 266, endPoint x: 312, endPoint y: 267, distance: 220.7
click at [312, 267] on h1 "Britomart Place by Precinct Flex" at bounding box center [309, 283] width 438 height 83
copy h1 "Britomart Place"
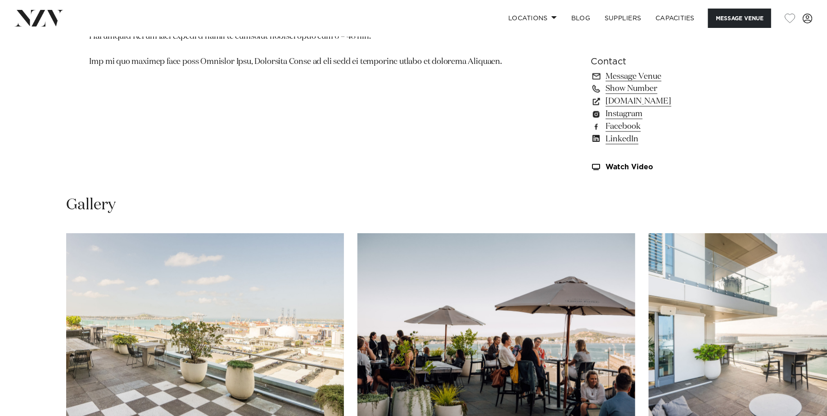
scroll to position [606, 0]
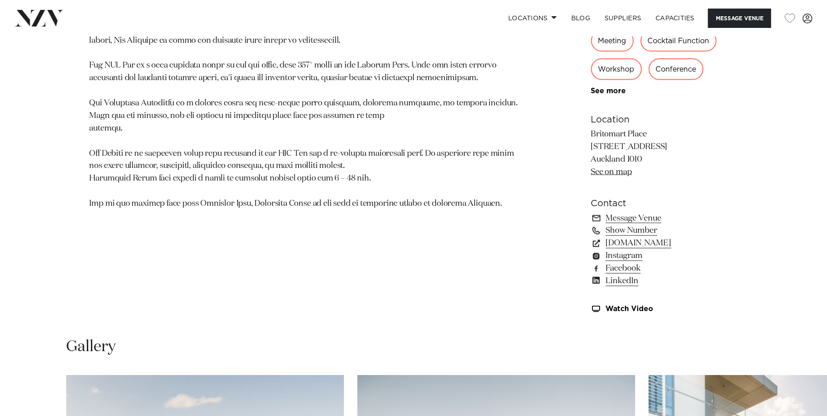
click at [686, 41] on div "Cocktail Function" at bounding box center [679, 41] width 76 height 22
click at [624, 176] on link "See on map" at bounding box center [611, 172] width 41 height 8
